Goal: Use online tool/utility: Utilize a website feature to perform a specific function

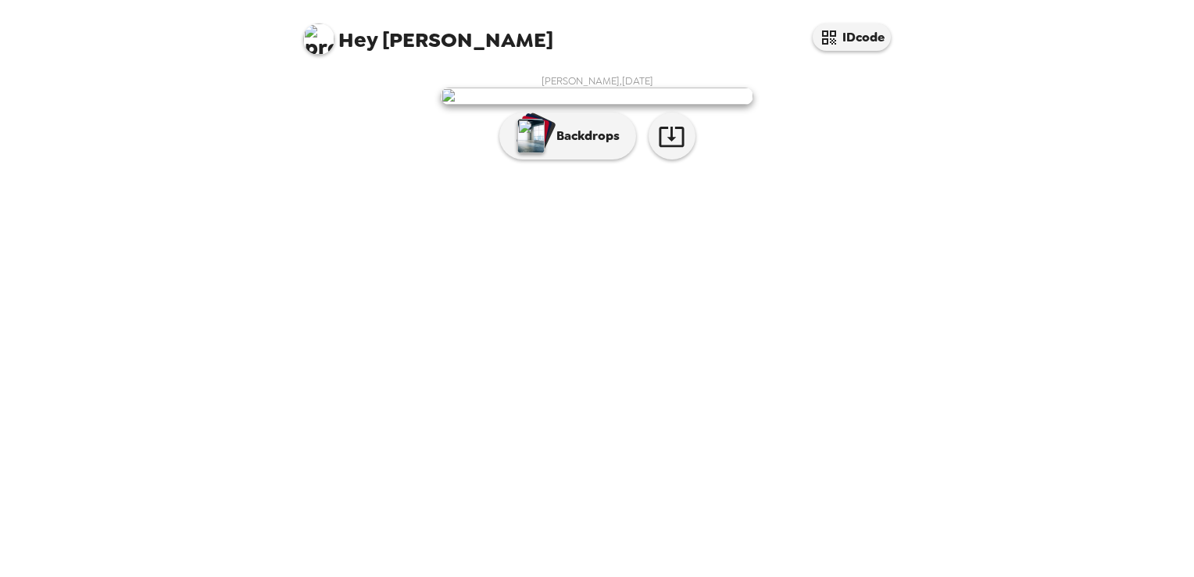
click at [534, 105] on img at bounding box center [597, 96] width 313 height 17
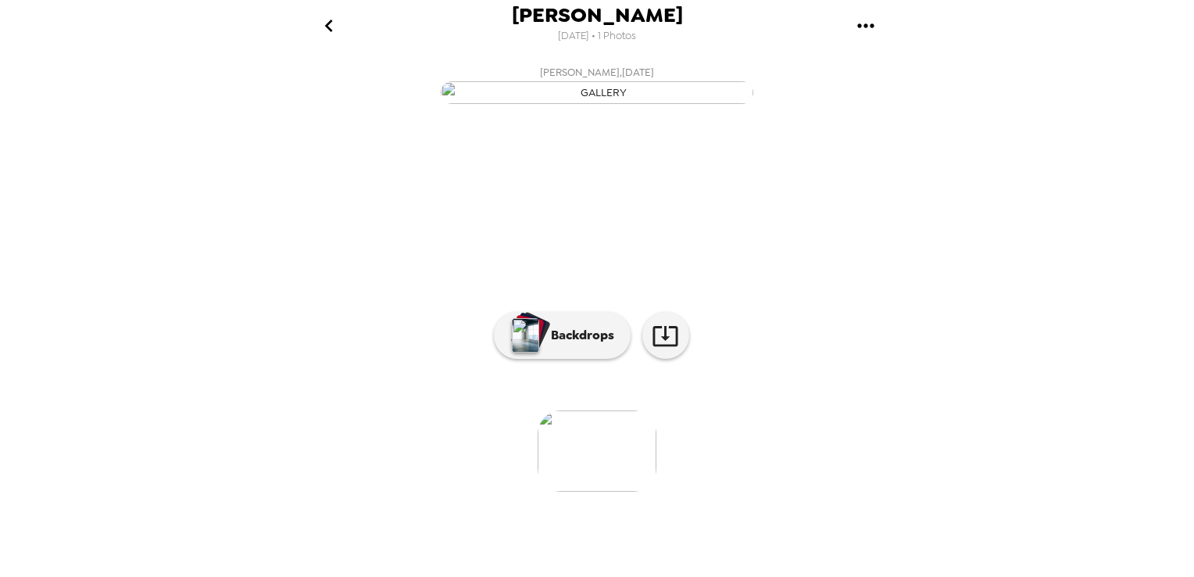
scroll to position [98, 0]
click at [560, 345] on p "Backdrops" at bounding box center [578, 335] width 71 height 19
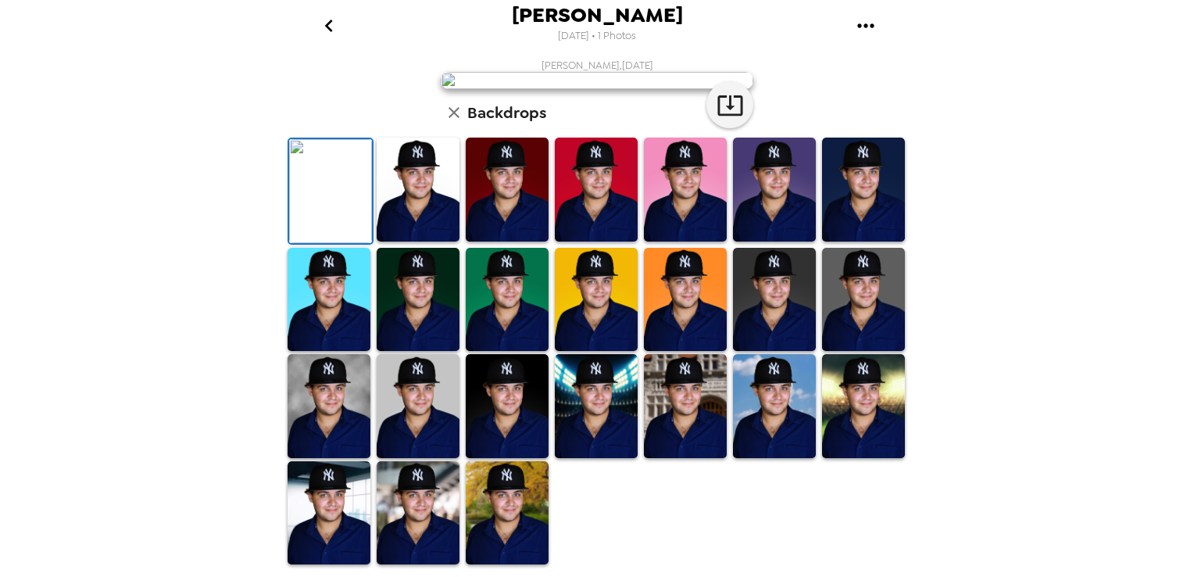
click at [416, 242] on img at bounding box center [418, 190] width 83 height 104
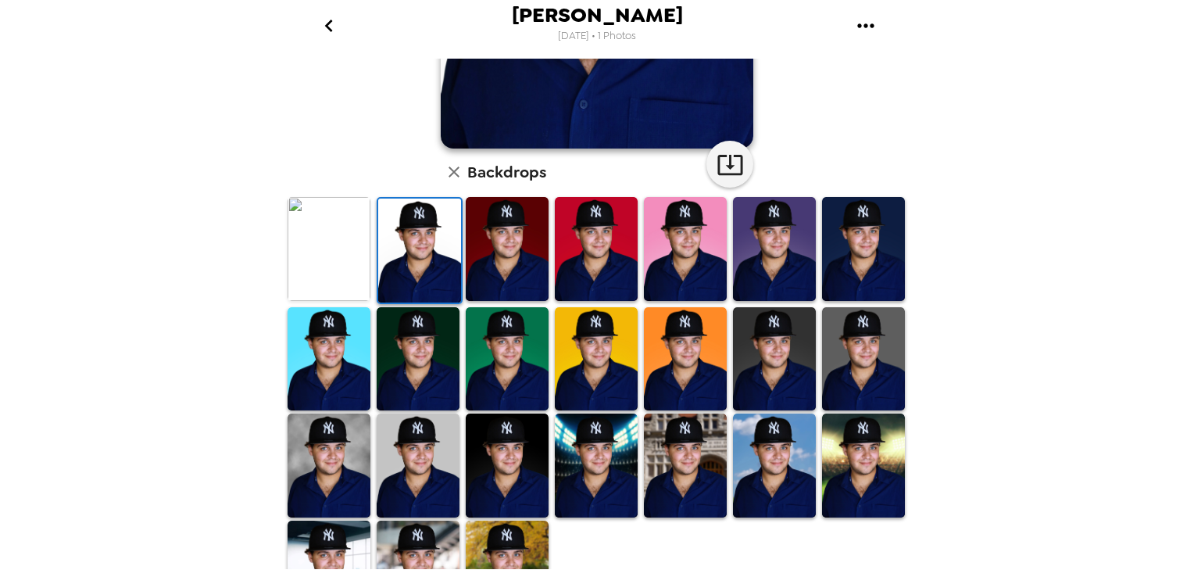
scroll to position [361, 0]
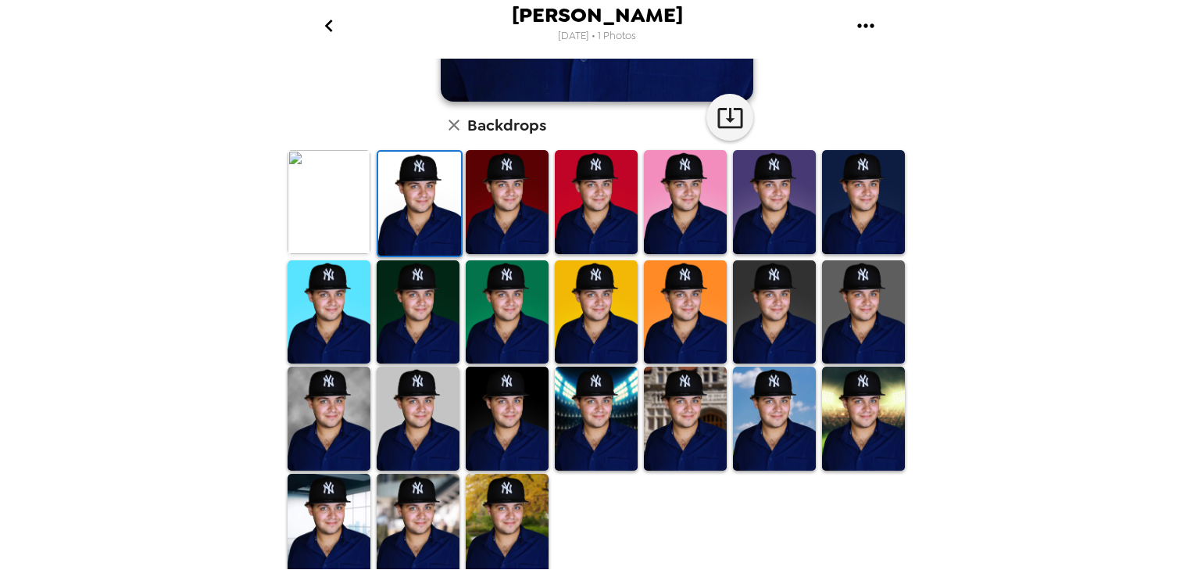
click at [422, 408] on img at bounding box center [418, 419] width 83 height 104
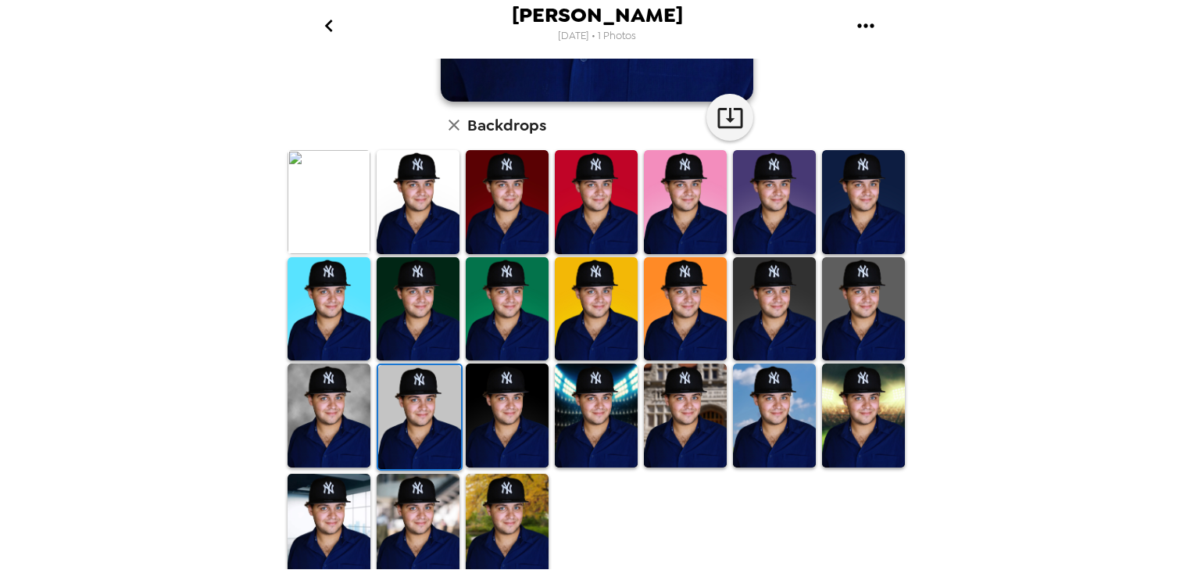
scroll to position [0, 0]
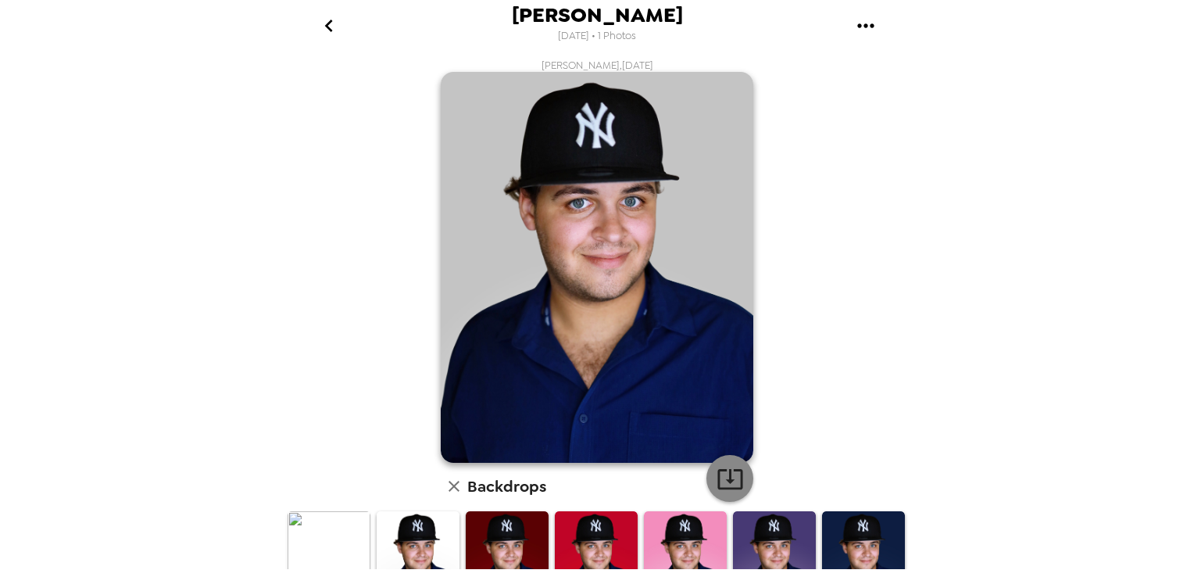
click at [717, 467] on icon "button" at bounding box center [730, 478] width 27 height 27
click at [998, 460] on div "Ian Fernandez 9/18/2025 • 1 Photos Ian Fernandez , 07-27-2025 Backdrops" at bounding box center [597, 288] width 1194 height 577
